Goal: Transaction & Acquisition: Book appointment/travel/reservation

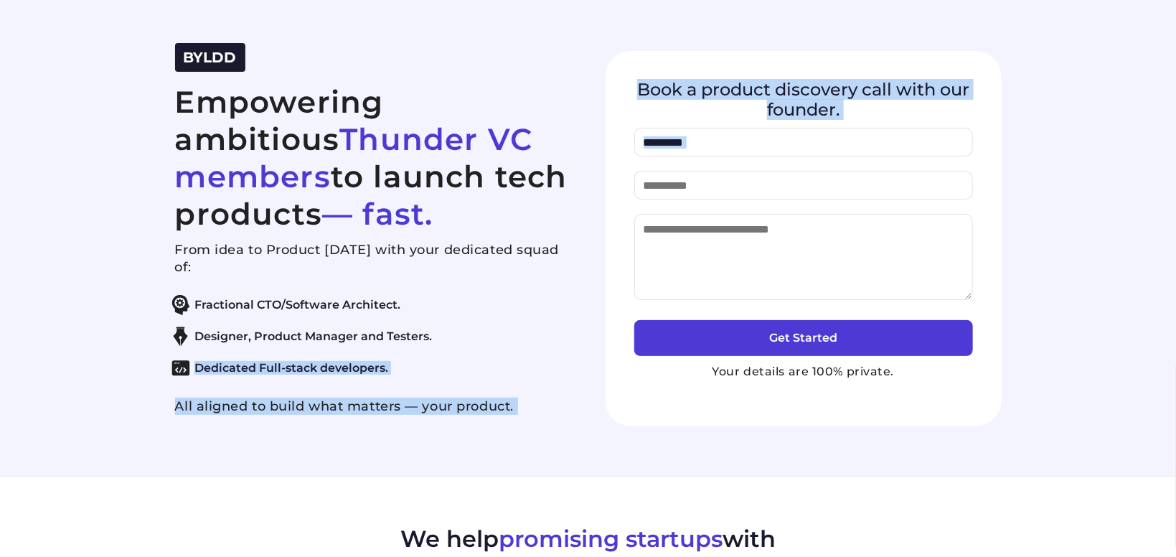
drag, startPoint x: 187, startPoint y: 102, endPoint x: 621, endPoint y: 177, distance: 440.6
click at [621, 177] on div "BYLDD Empowering ambitious Thunder VC members to launch tech products — fast. F…" at bounding box center [588, 238] width 861 height 391
click at [614, 177] on div "Book a product discovery call with our founder. Get Started Your details are 10…" at bounding box center [804, 238] width 396 height 375
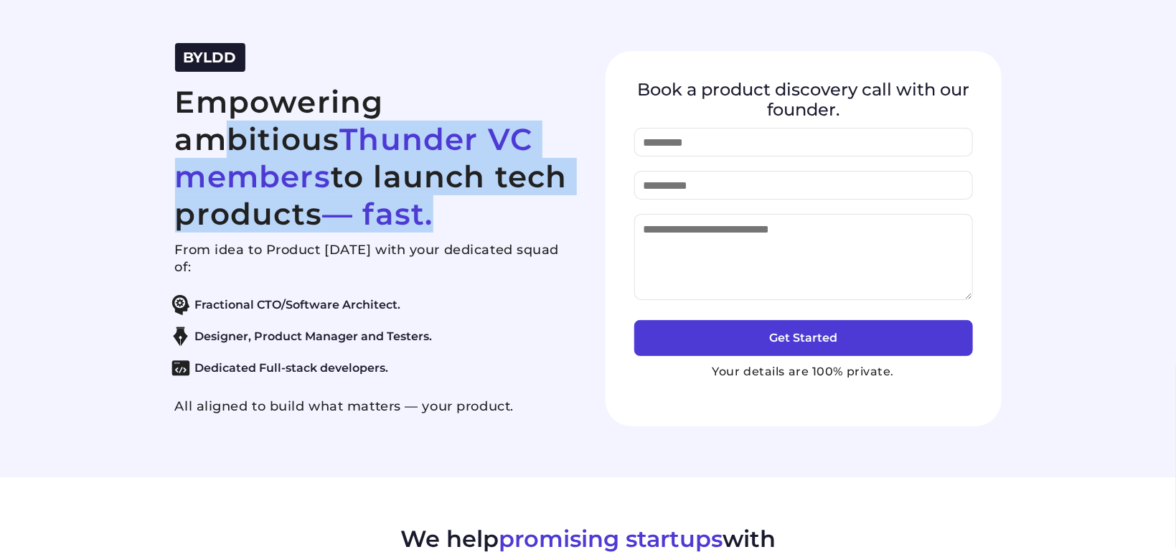
drag, startPoint x: 314, startPoint y: 212, endPoint x: 180, endPoint y: 100, distance: 174.7
click at [180, 100] on h2 "Empowering ambitious Thunder VC members to launch tech products — fast." at bounding box center [373, 157] width 396 height 149
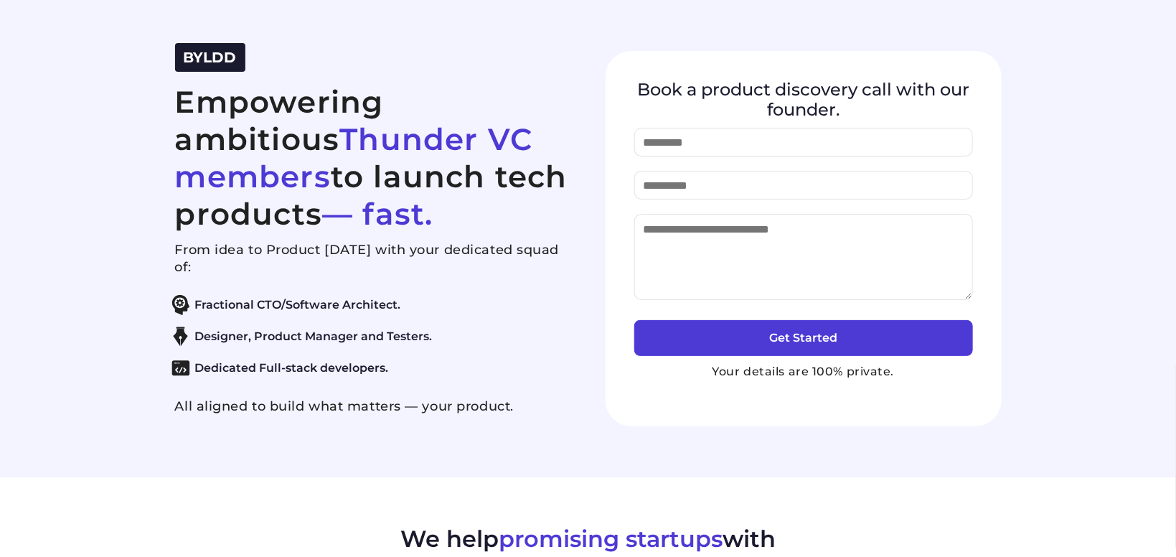
click at [149, 159] on section "BYLDD Empowering ambitious Thunder VC members to launch tech products — fast. F…" at bounding box center [588, 238] width 1176 height 477
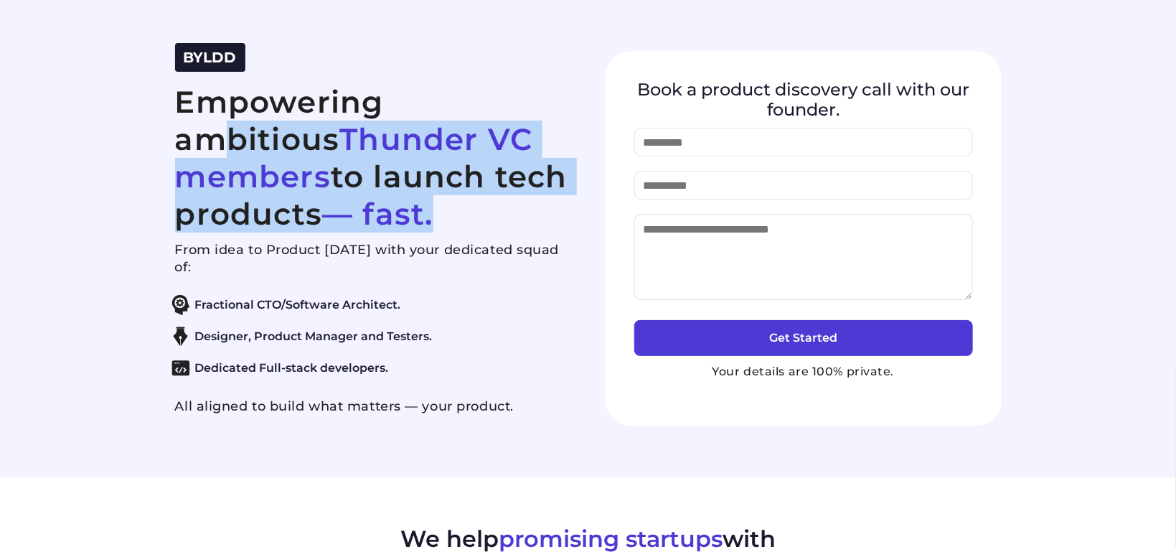
drag, startPoint x: 182, startPoint y: 97, endPoint x: 369, endPoint y: 230, distance: 229.4
click at [369, 230] on h2 "Empowering ambitious Thunder VC members to launch tech products — fast." at bounding box center [373, 157] width 396 height 149
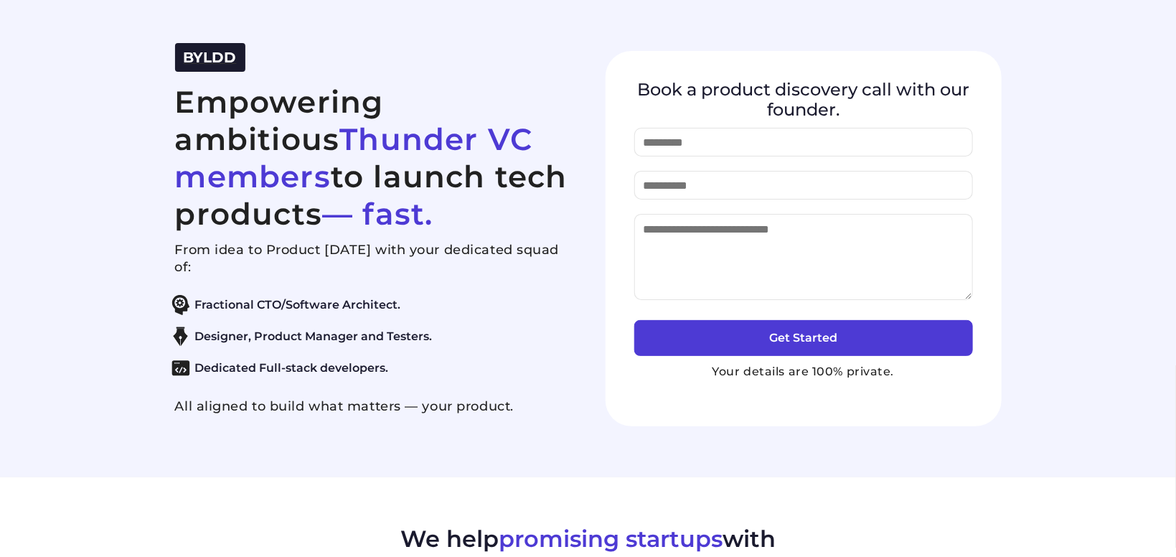
click at [198, 51] on span "BYLDD" at bounding box center [210, 57] width 53 height 17
drag, startPoint x: 177, startPoint y: 245, endPoint x: 270, endPoint y: 265, distance: 96.0
click at [270, 265] on p "From idea to Product [DATE] with your dedicated squad of:" at bounding box center [373, 258] width 396 height 34
click at [270, 265] on p "From idea to Product in 45 days with your dedicated squad of:" at bounding box center [373, 258] width 396 height 34
drag, startPoint x: 265, startPoint y: 266, endPoint x: 410, endPoint y: 364, distance: 174.1
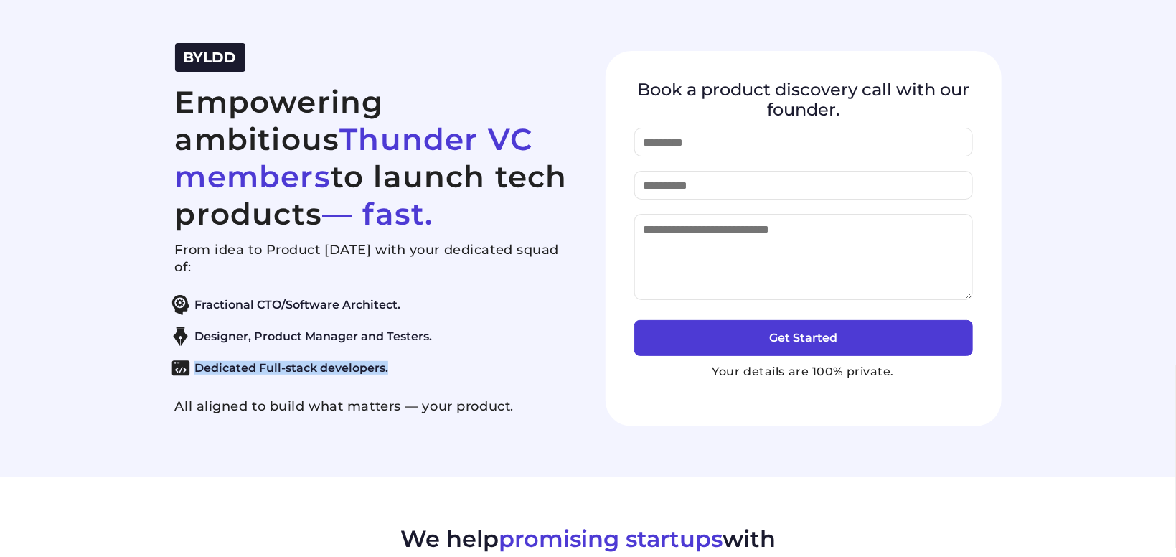
click at [410, 364] on div "From idea to Product in 45 days with your dedicated squad of: Fractional CTO/So…" at bounding box center [373, 328] width 396 height 174
drag, startPoint x: 491, startPoint y: 400, endPoint x: 537, endPoint y: 405, distance: 46.2
click at [493, 400] on p "All aligned to build what matters — your product." at bounding box center [373, 405] width 396 height 17
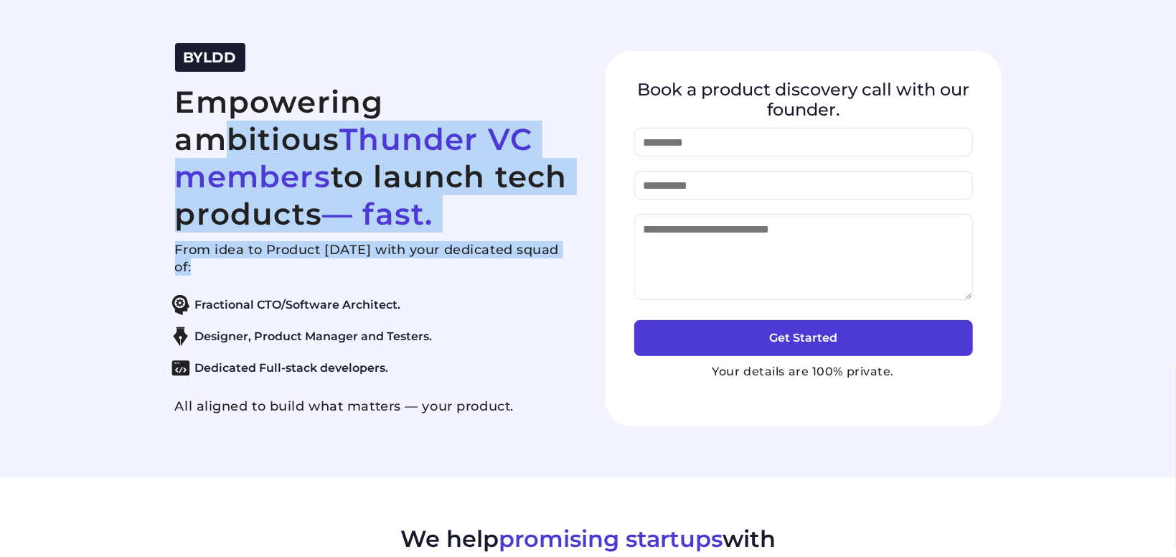
drag, startPoint x: 537, startPoint y: 405, endPoint x: 160, endPoint y: 106, distance: 481.2
click at [160, 106] on div "BYLDD Empowering ambitious Thunder VC members to launch tech products — fast. F…" at bounding box center [588, 238] width 861 height 391
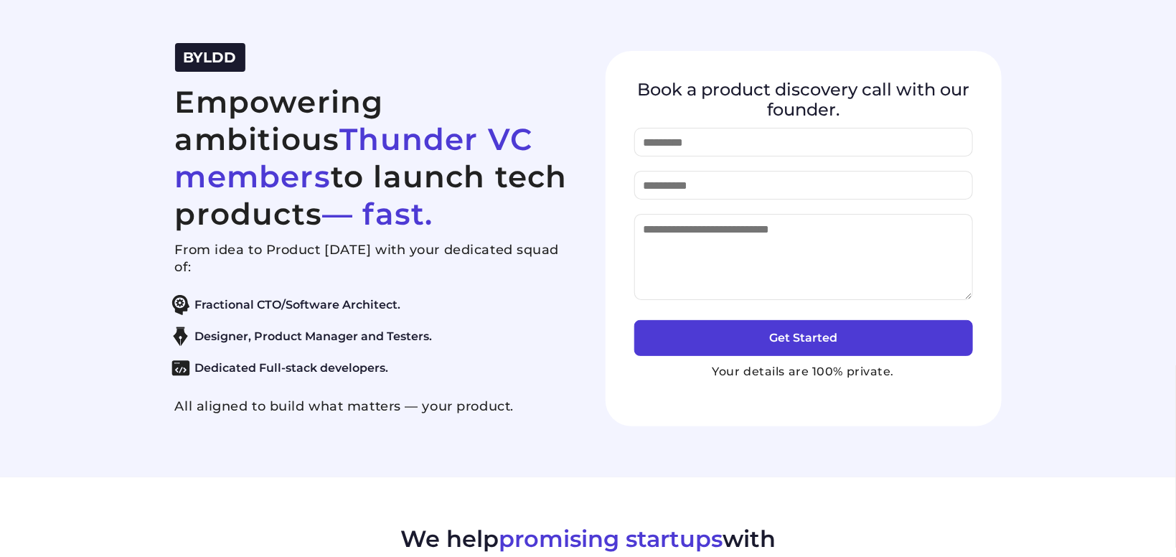
click at [160, 106] on div "BYLDD Empowering ambitious Thunder VC members to launch tech products — fast. F…" at bounding box center [588, 238] width 861 height 391
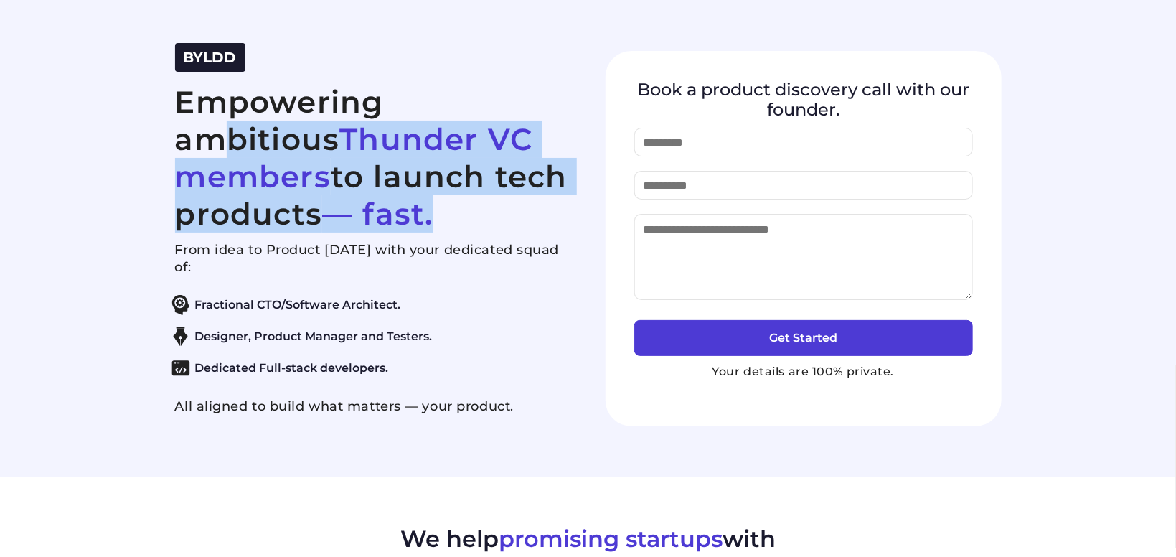
drag, startPoint x: 182, startPoint y: 99, endPoint x: 407, endPoint y: 207, distance: 249.0
click at [407, 207] on h2 "Empowering ambitious Thunder VC members to launch tech products — fast." at bounding box center [373, 157] width 396 height 149
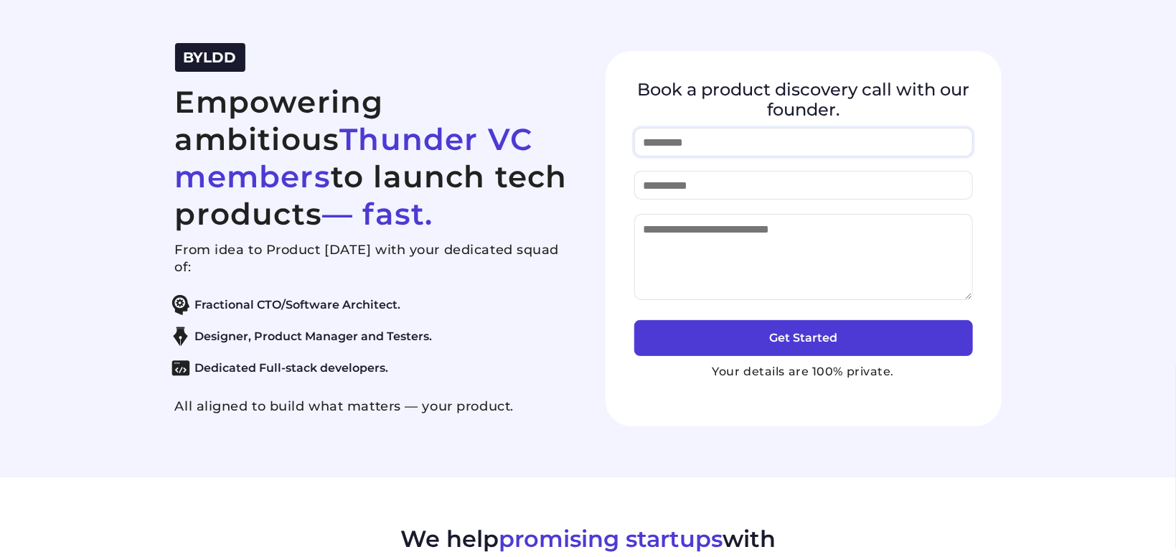
click at [724, 147] on input "text" at bounding box center [803, 142] width 339 height 29
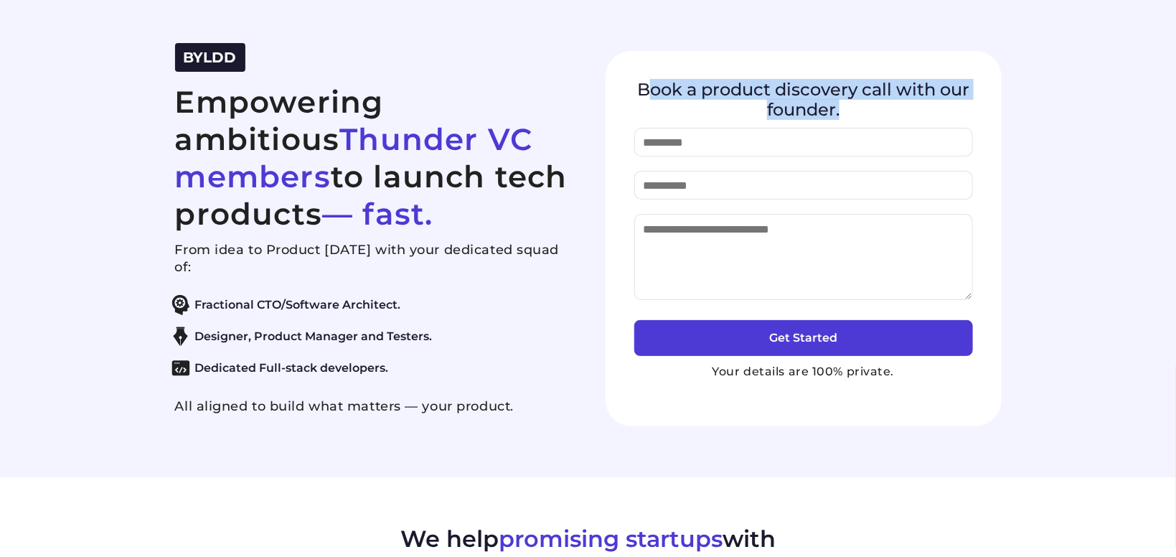
drag, startPoint x: 709, startPoint y: 91, endPoint x: 1025, endPoint y: 106, distance: 316.8
click at [1025, 106] on section "BYLDD Empowering ambitious Thunder VC members to launch tech products — fast. F…" at bounding box center [588, 238] width 1176 height 477
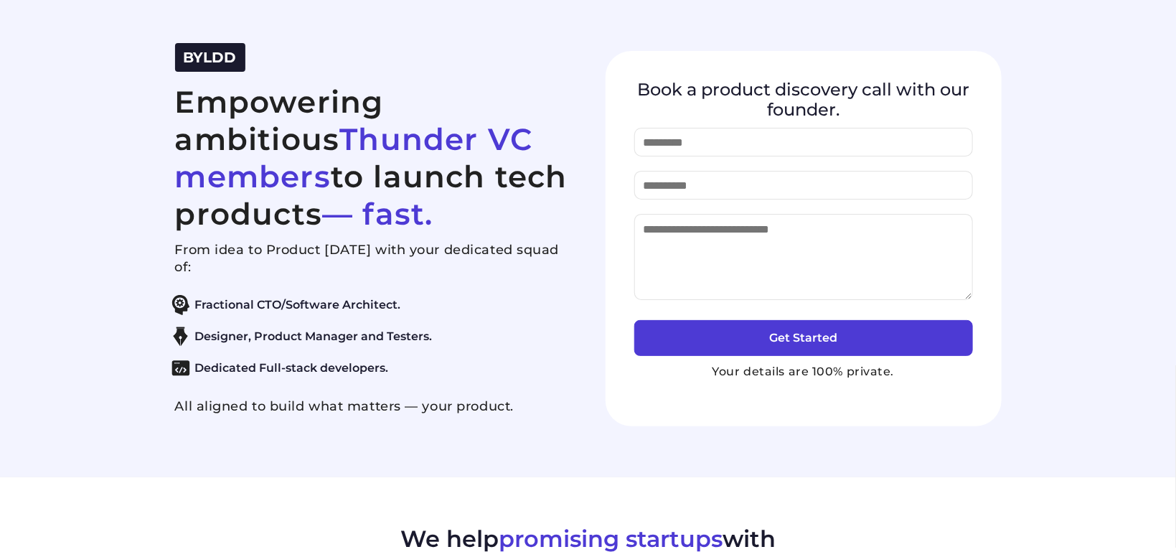
click at [992, 108] on div "Book a product discovery call with our founder. Get Started Your details are 10…" at bounding box center [804, 238] width 396 height 375
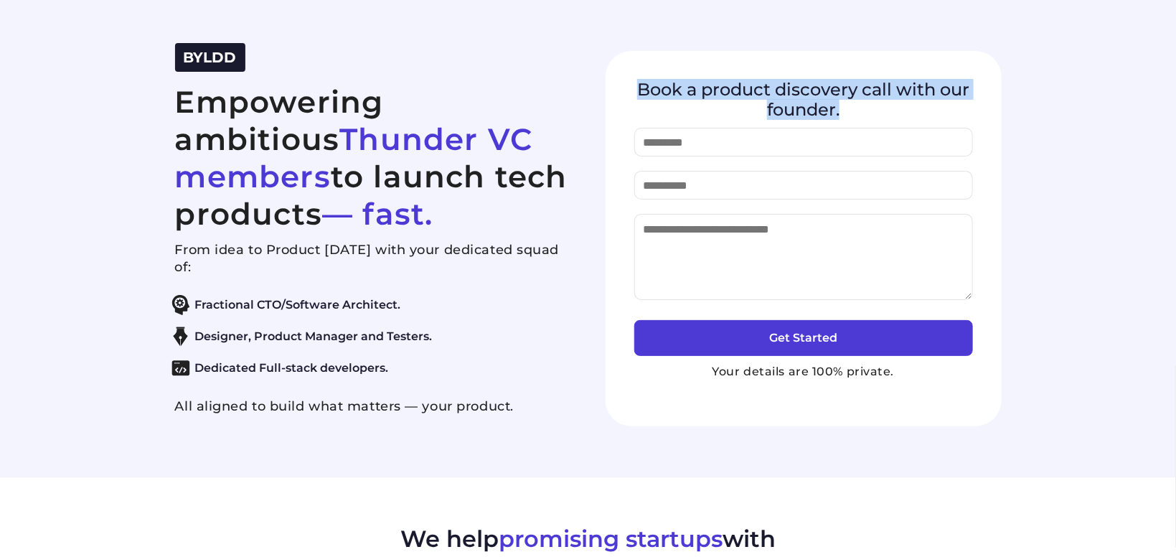
drag, startPoint x: 626, startPoint y: 91, endPoint x: 896, endPoint y: 112, distance: 271.3
click at [896, 112] on div "Book a product discovery call with our founder. Get Started Your details are 10…" at bounding box center [804, 238] width 396 height 375
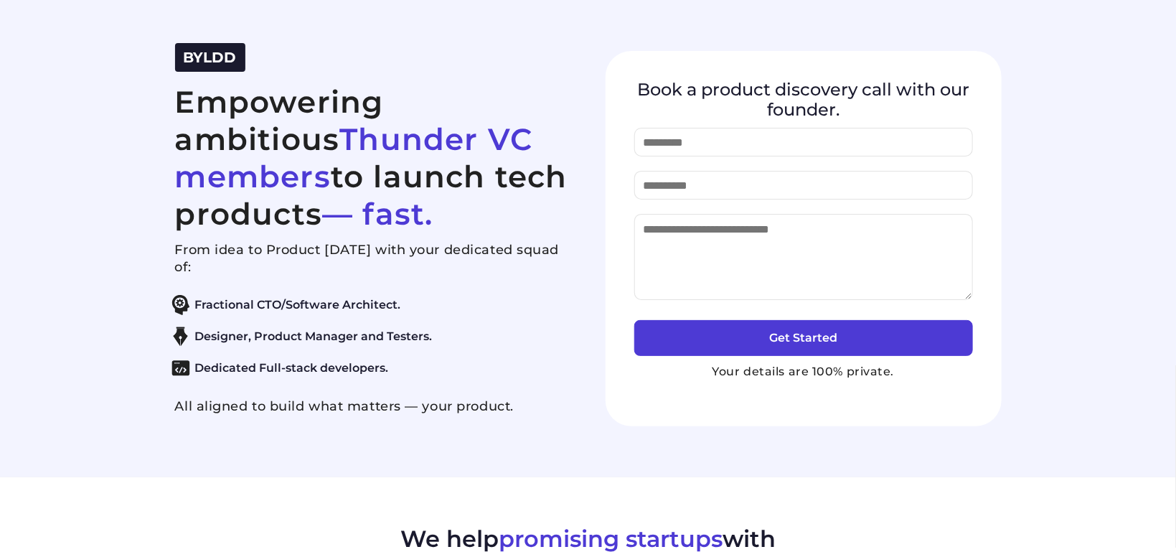
click at [896, 112] on h4 "Book a product discovery call with our founder." at bounding box center [803, 99] width 339 height 39
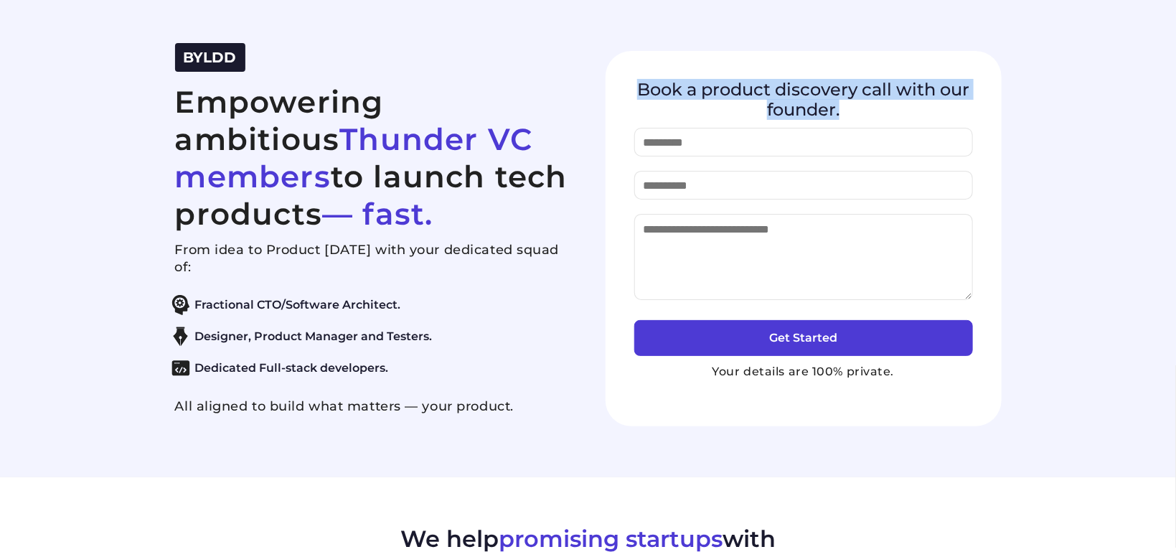
drag, startPoint x: 637, startPoint y: 86, endPoint x: 935, endPoint y: 107, distance: 298.5
click at [935, 107] on h4 "Book a product discovery call with our founder." at bounding box center [803, 99] width 339 height 39
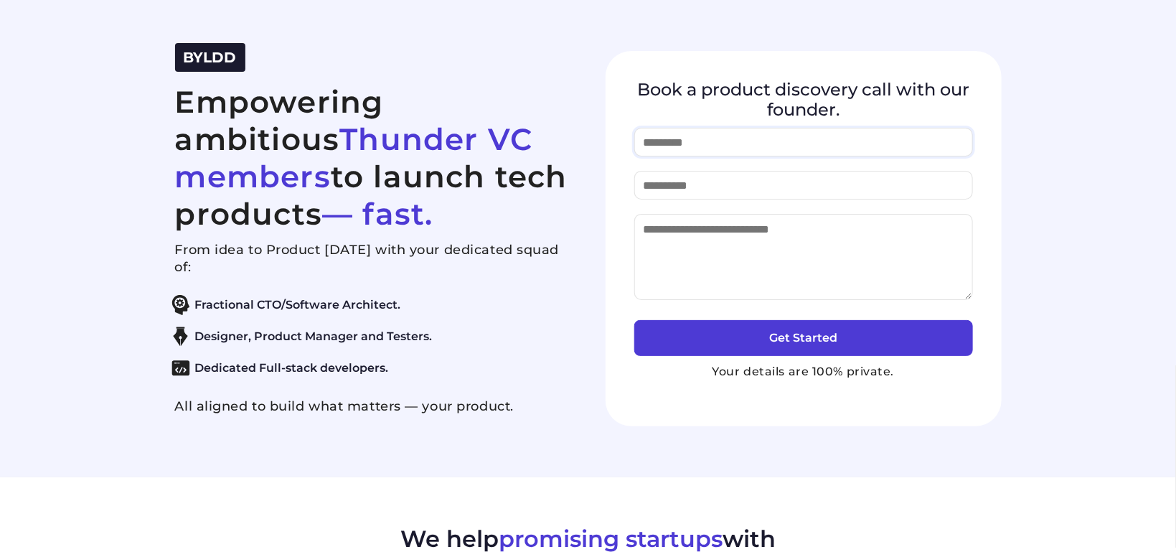
click at [750, 136] on input "text" at bounding box center [803, 142] width 339 height 29
click at [725, 180] on input "email" at bounding box center [803, 185] width 339 height 29
click at [728, 233] on textarea at bounding box center [803, 257] width 339 height 86
drag, startPoint x: 722, startPoint y: 381, endPoint x: 910, endPoint y: 382, distance: 188.0
click at [910, 382] on div "Book a product discovery call with our founder. Get Started Your details are 10…" at bounding box center [804, 238] width 396 height 375
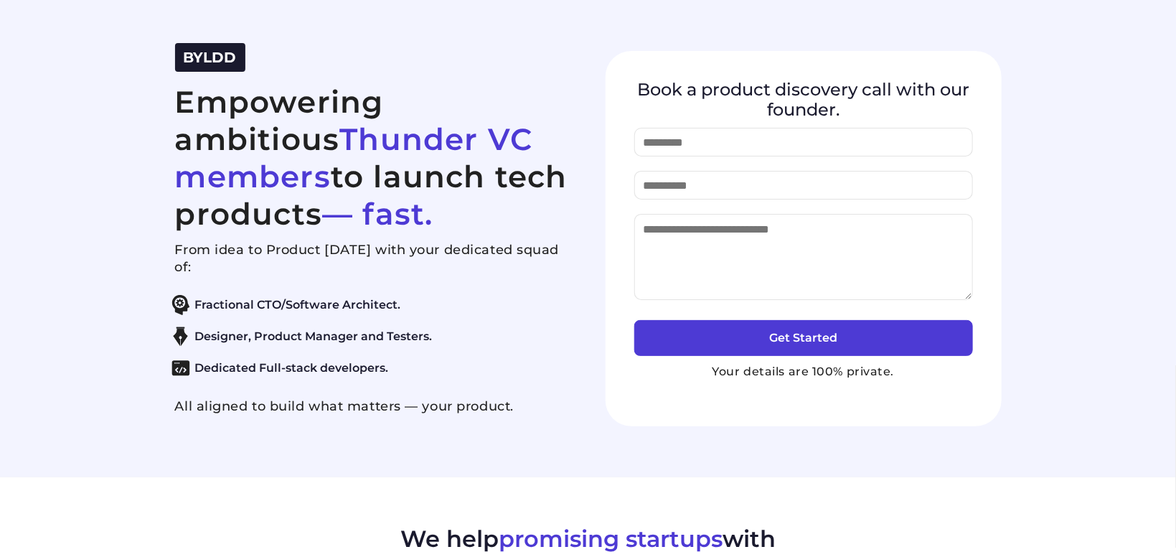
click at [910, 382] on div "Book a product discovery call with our founder. Get Started Your details are 10…" at bounding box center [804, 238] width 396 height 375
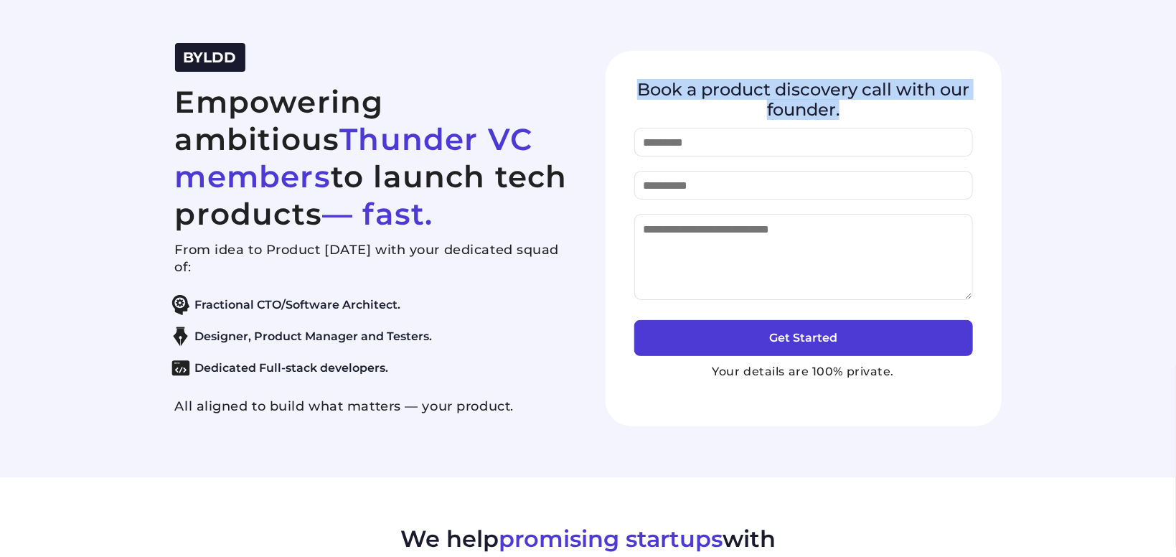
drag, startPoint x: 641, startPoint y: 93, endPoint x: 905, endPoint y: 106, distance: 264.4
click at [905, 106] on h4 "Book a product discovery call with our founder." at bounding box center [803, 99] width 339 height 39
copy h4 "Book a product discovery call with our founder."
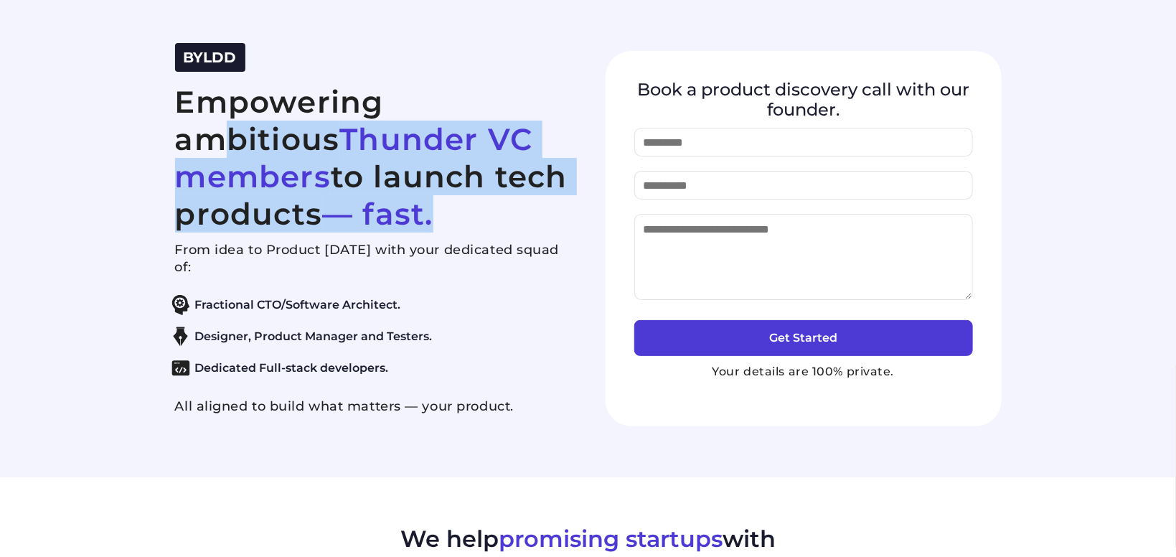
drag, startPoint x: 177, startPoint y: 96, endPoint x: 424, endPoint y: 224, distance: 277.9
click at [424, 224] on h2 "Empowering ambitious Thunder VC members to launch tech products — fast." at bounding box center [373, 157] width 396 height 149
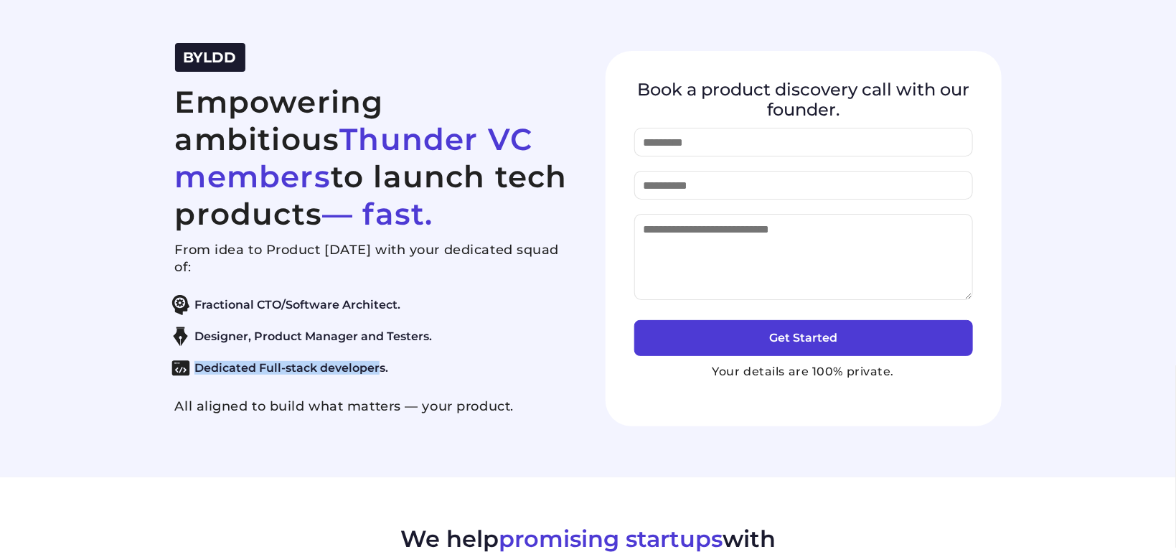
drag, startPoint x: 177, startPoint y: 245, endPoint x: 382, endPoint y: 372, distance: 241.7
click at [382, 372] on div "From idea to Product in 45 days with your dedicated squad of: Fractional CTO/So…" at bounding box center [373, 328] width 396 height 174
click at [191, 409] on p "All aligned to build what matters — your product." at bounding box center [373, 405] width 396 height 17
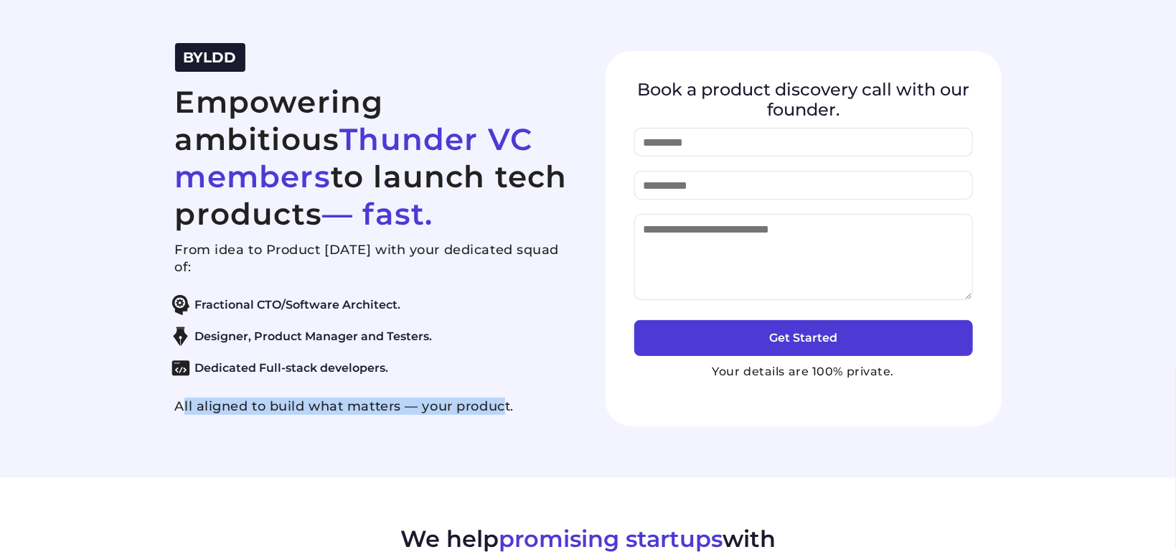
drag, startPoint x: 167, startPoint y: 408, endPoint x: 502, endPoint y: 403, distance: 335.1
click at [502, 403] on div "BYLDD Empowering ambitious Thunder VC members to launch tech products — fast. F…" at bounding box center [588, 238] width 861 height 391
click at [502, 403] on p "All aligned to build what matters — your product." at bounding box center [373, 405] width 396 height 17
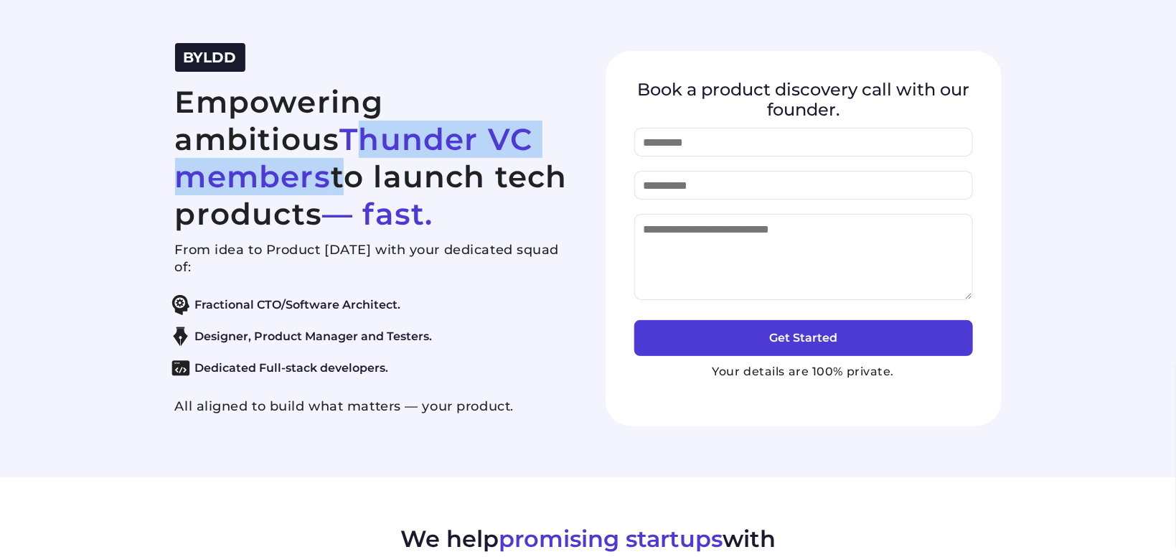
drag, startPoint x: 184, startPoint y: 131, endPoint x: 553, endPoint y: 144, distance: 369.0
click at [553, 144] on h2 "Empowering ambitious Thunder VC members to launch tech products — fast." at bounding box center [373, 157] width 396 height 149
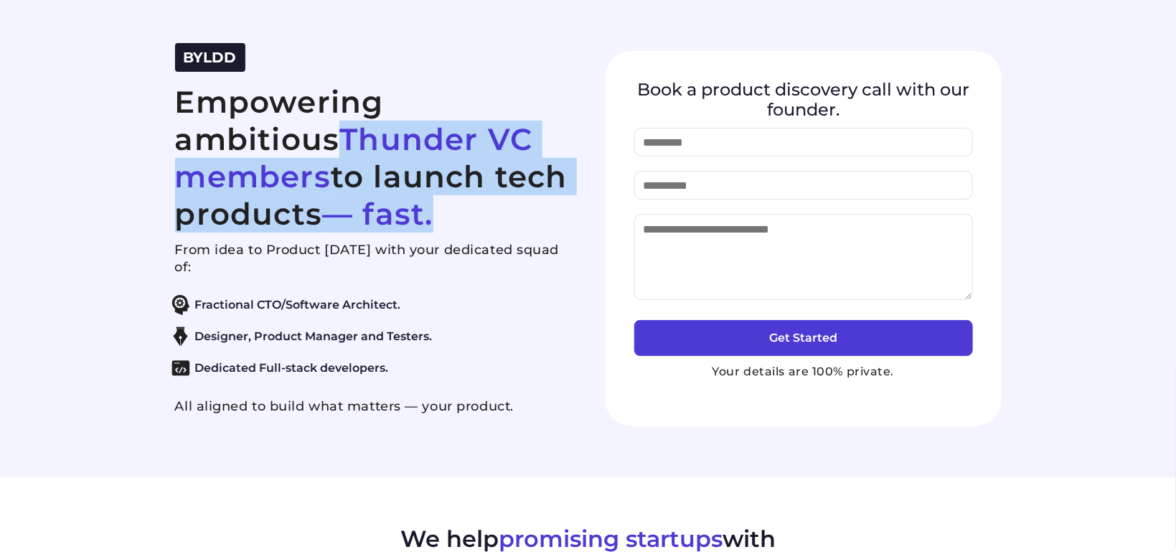
drag, startPoint x: 181, startPoint y: 129, endPoint x: 378, endPoint y: 215, distance: 215.0
click at [378, 215] on h2 "Empowering ambitious Thunder VC members to launch tech products — fast." at bounding box center [373, 157] width 396 height 149
drag, startPoint x: 181, startPoint y: 85, endPoint x: 336, endPoint y: 228, distance: 211.2
click at [336, 228] on h2 "Empowering ambitious Thunder VC members to launch tech products — fast." at bounding box center [373, 157] width 396 height 149
